Goal: Information Seeking & Learning: Learn about a topic

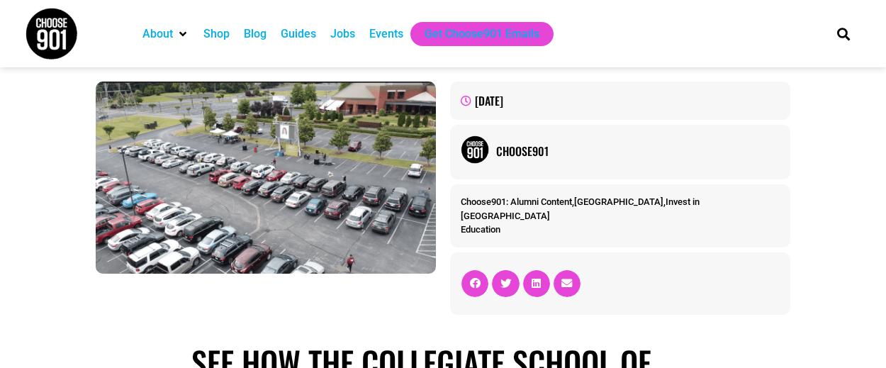
click at [57, 43] on img at bounding box center [51, 33] width 53 height 53
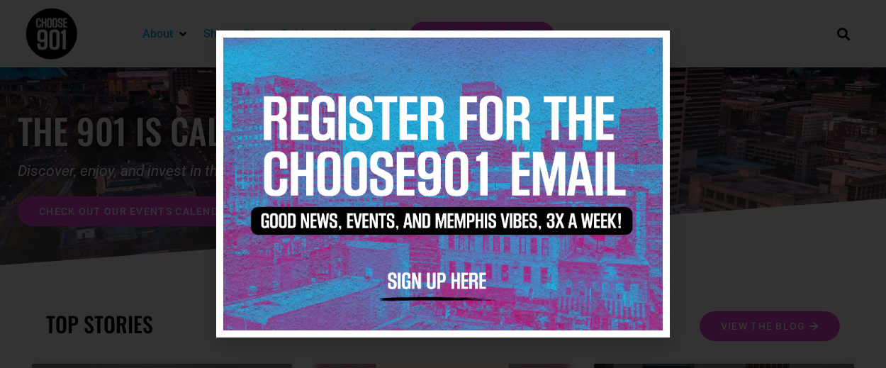
click at [650, 55] on img at bounding box center [442, 184] width 439 height 293
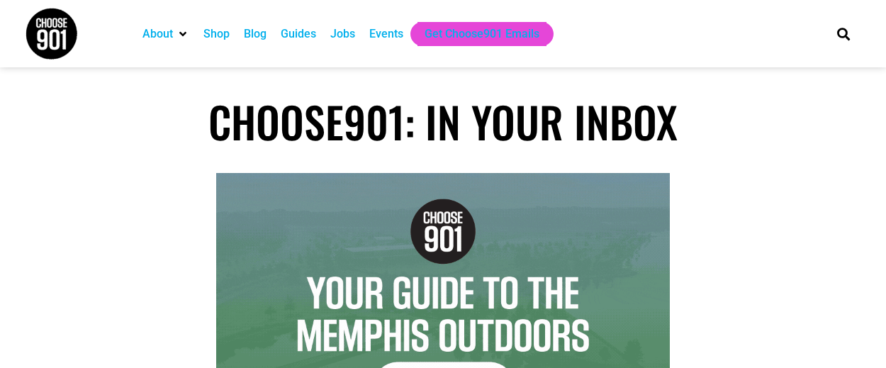
click at [49, 29] on img at bounding box center [51, 33] width 53 height 53
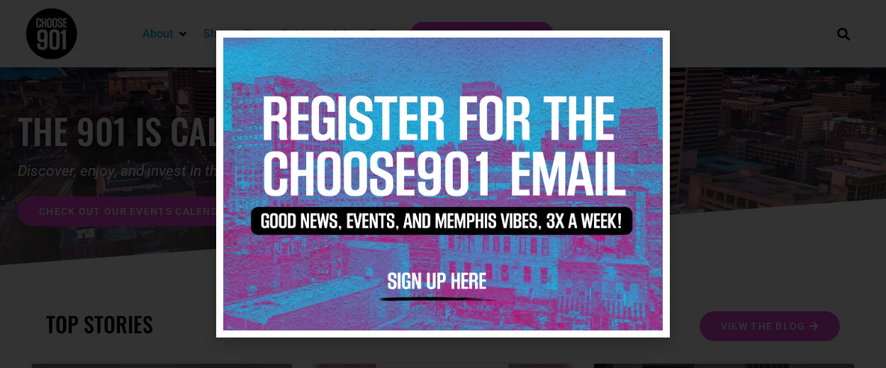
click at [648, 53] on icon "Close" at bounding box center [650, 50] width 11 height 11
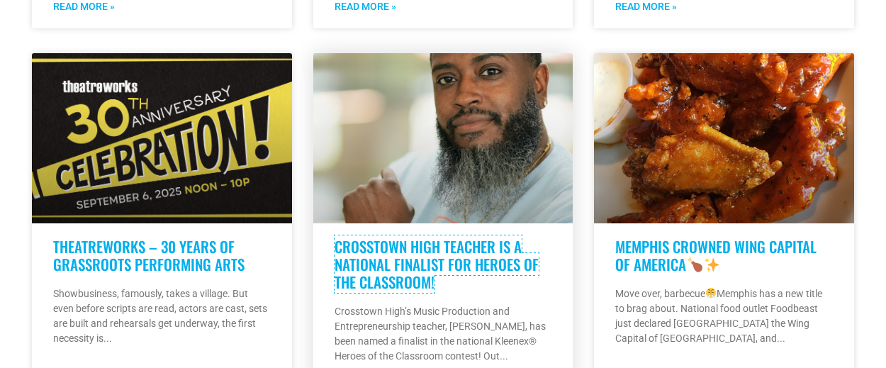
scroll to position [1104, 0]
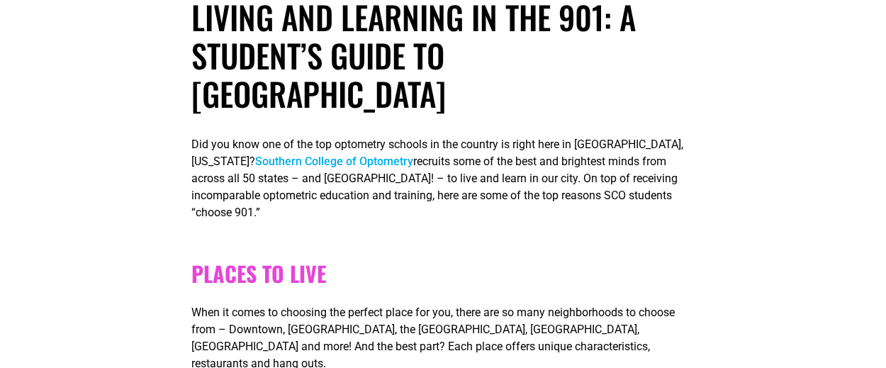
scroll to position [385, 0]
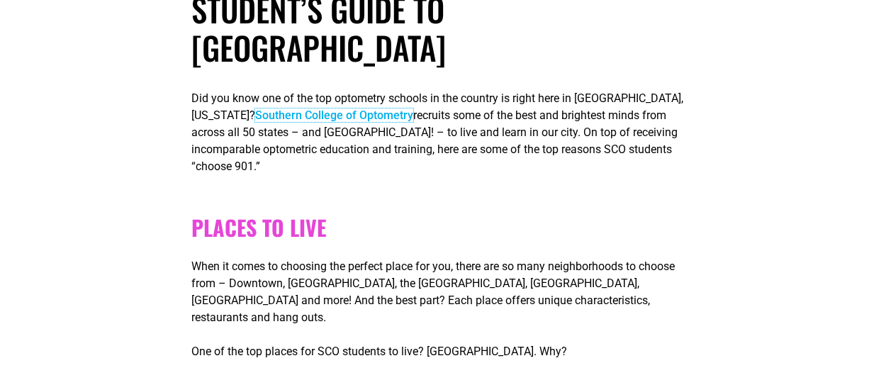
drag, startPoint x: 286, startPoint y: 78, endPoint x: 304, endPoint y: 88, distance: 20.9
click at [300, 108] on link "Southern College of Optometry" at bounding box center [334, 114] width 158 height 13
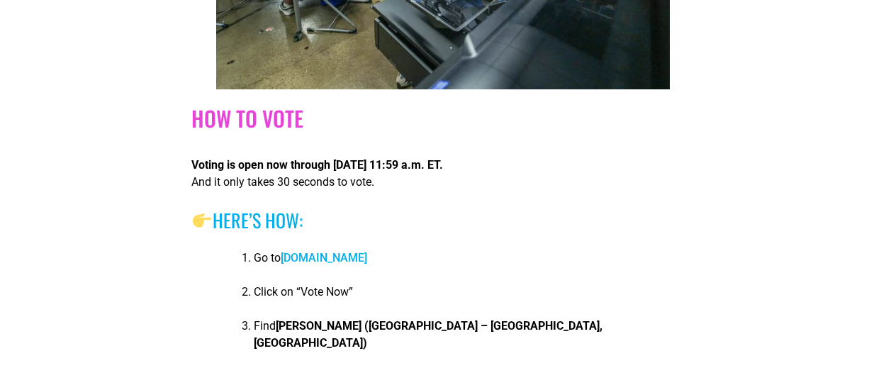
scroll to position [1754, 0]
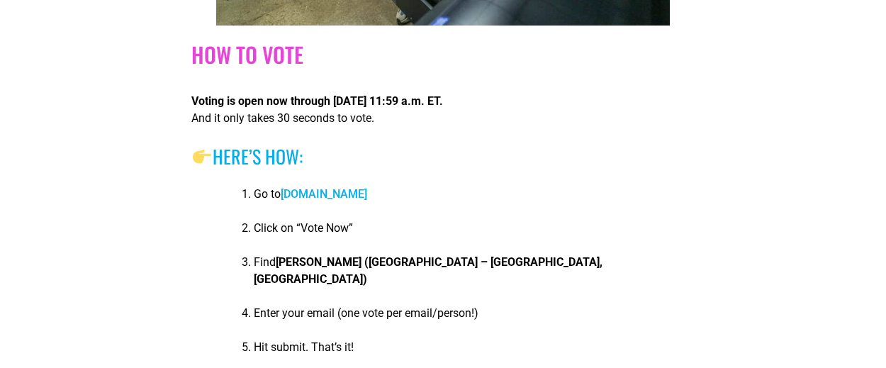
click at [348, 198] on link "[DOMAIN_NAME]" at bounding box center [324, 193] width 86 height 13
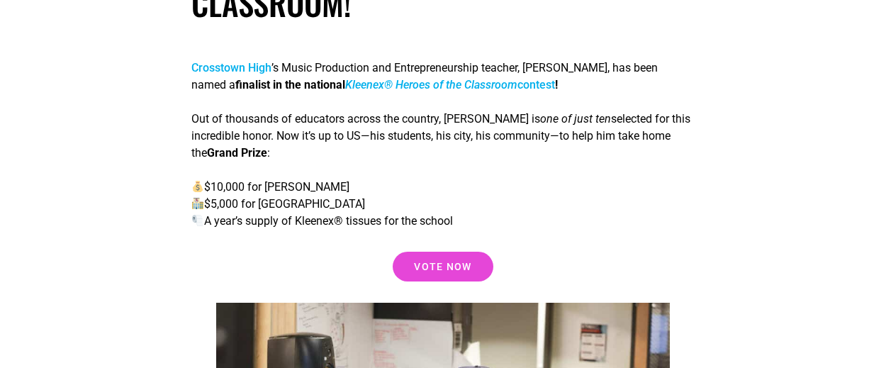
scroll to position [600, 0]
